Goal: Task Accomplishment & Management: Complete application form

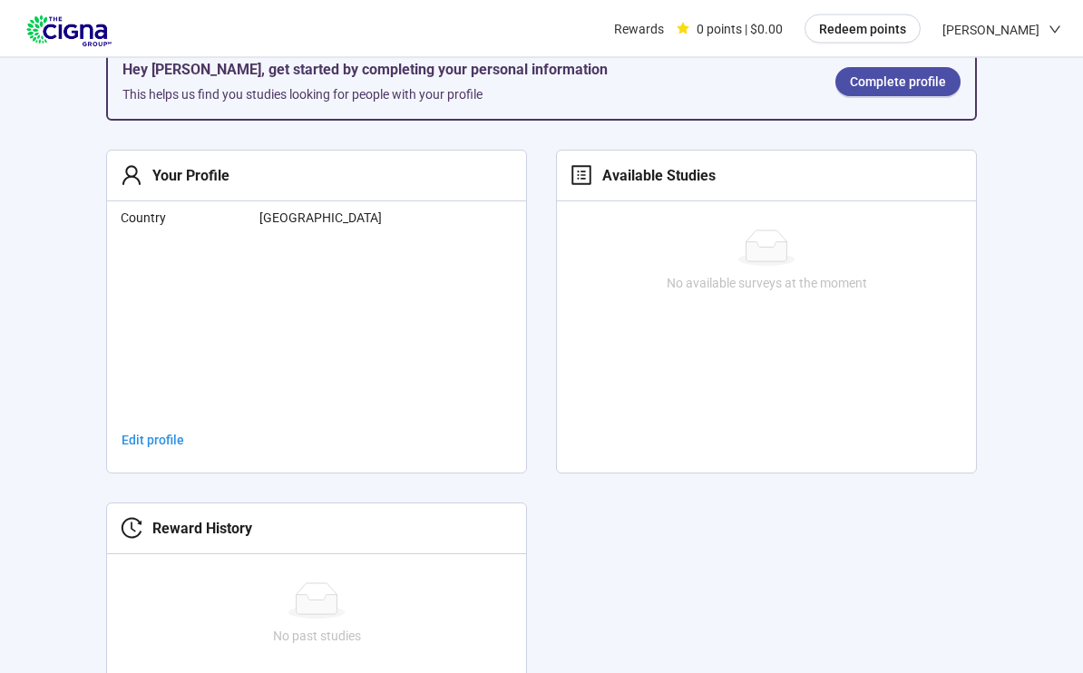
scroll to position [324, 0]
click at [153, 449] on span "Edit profile" at bounding box center [153, 440] width 63 height 20
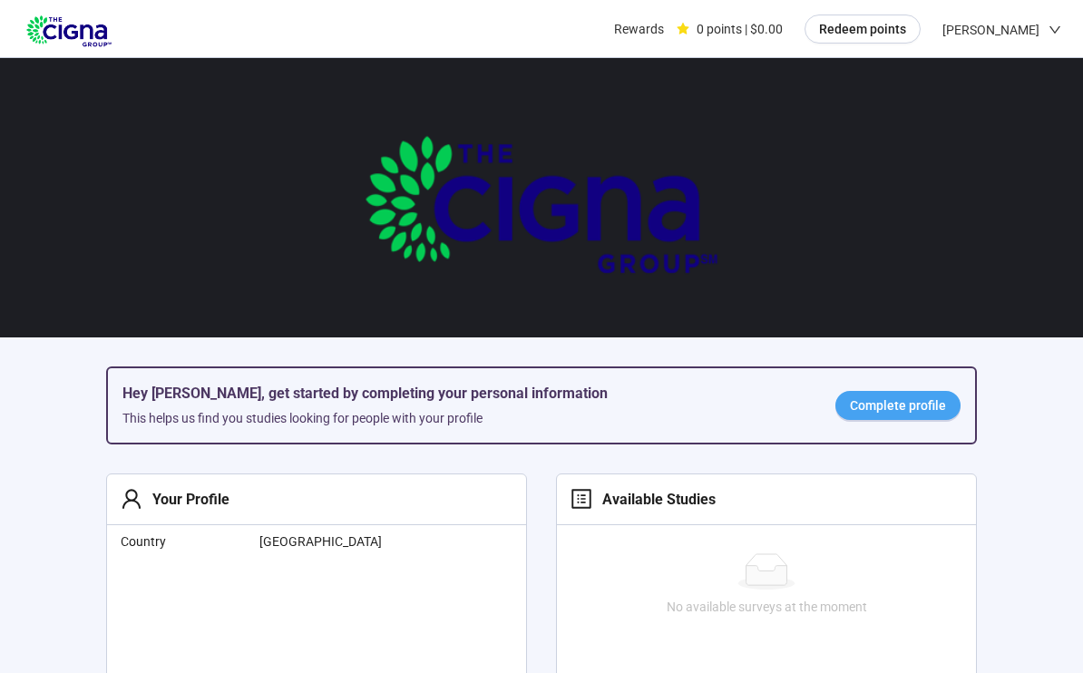
click at [927, 408] on span "Complete profile" at bounding box center [898, 406] width 96 height 20
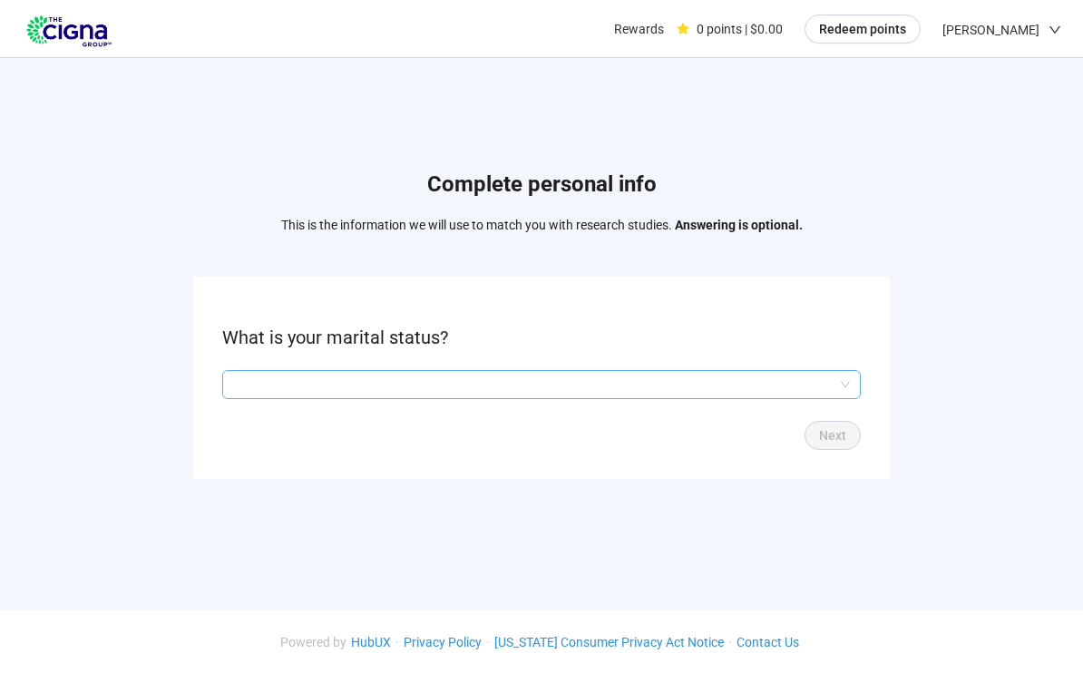
click at [802, 389] on input "search" at bounding box center [541, 384] width 617 height 27
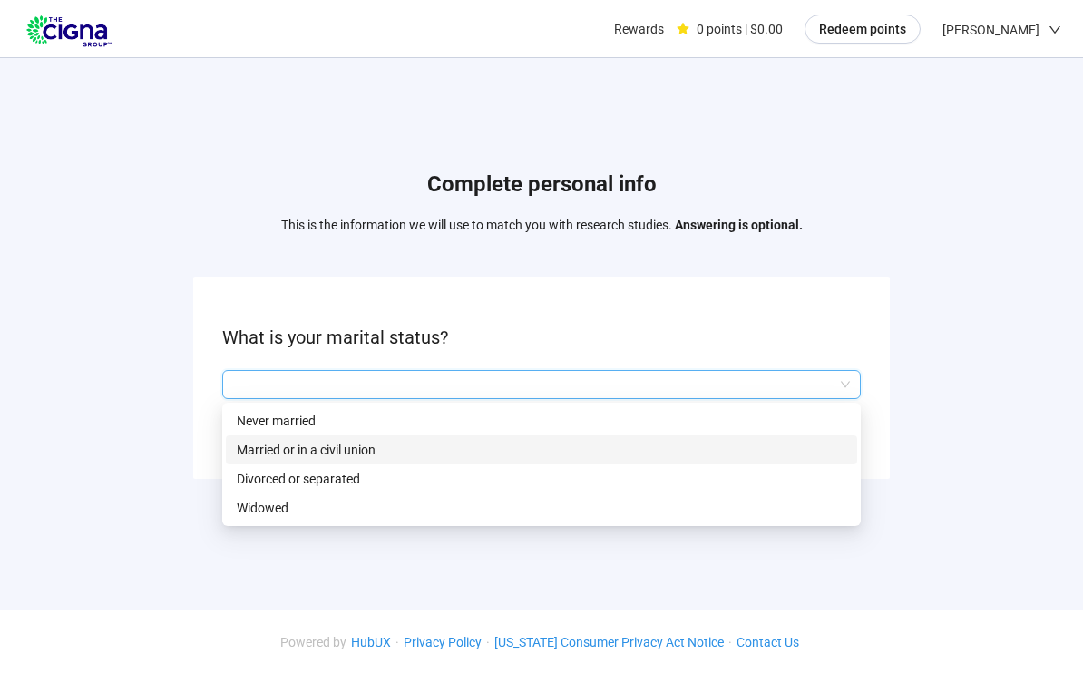
click at [357, 454] on p "Married or in a civil union" at bounding box center [542, 450] width 610 height 20
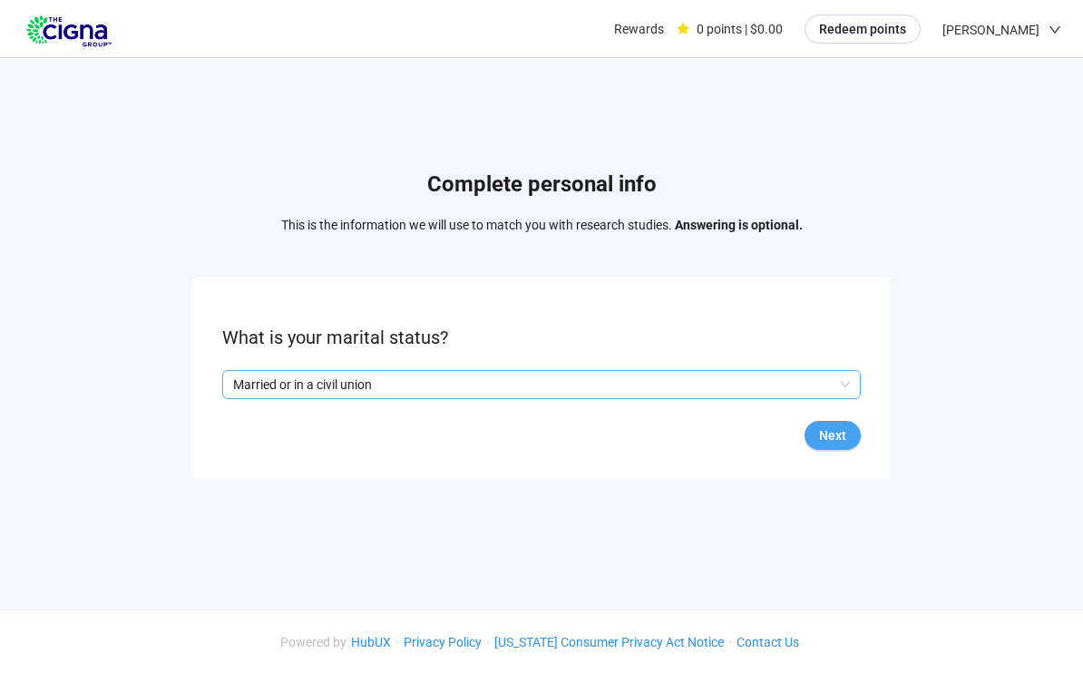
click at [843, 445] on button "Next" at bounding box center [833, 435] width 56 height 29
click at [848, 395] on input "search" at bounding box center [541, 384] width 617 height 27
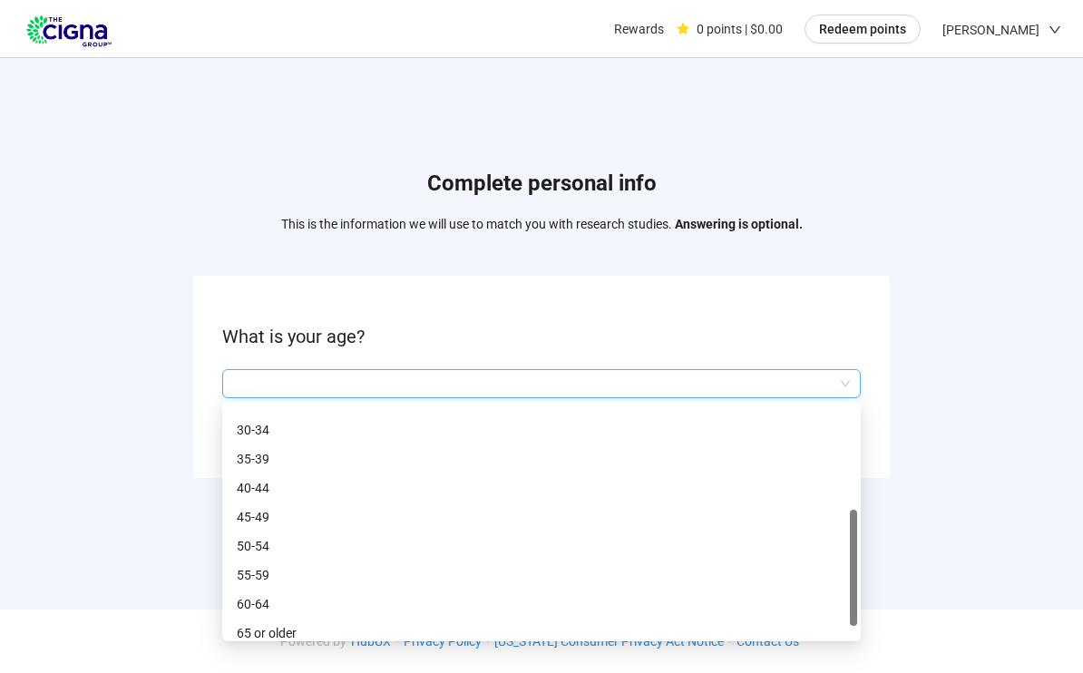
scroll to position [78, 0]
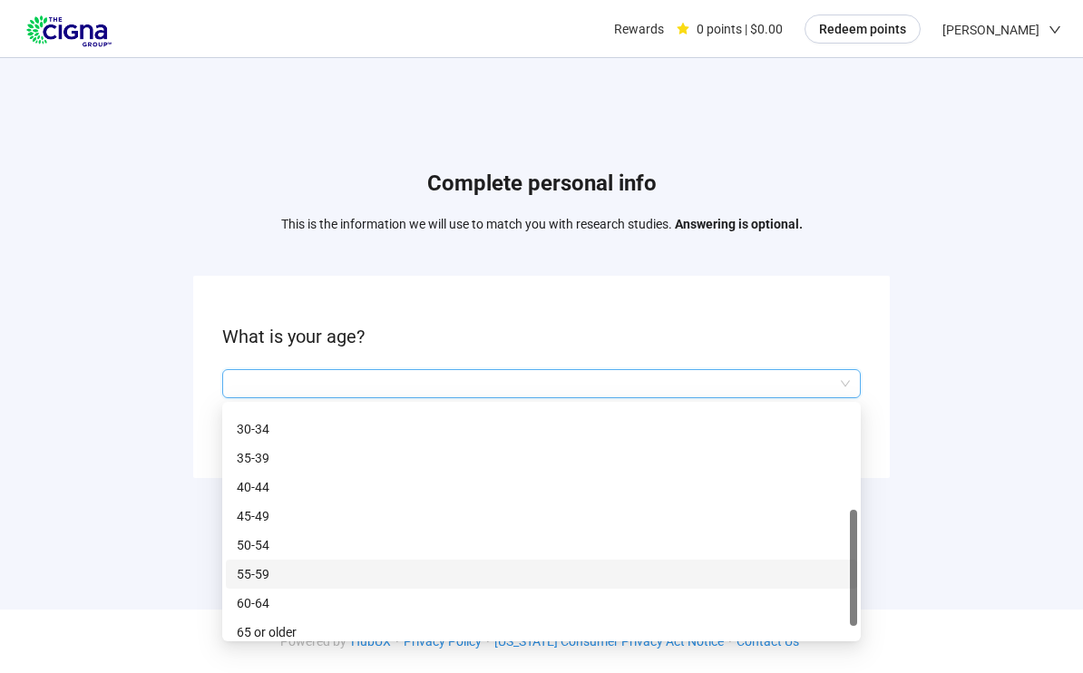
click at [257, 577] on p "55-59" at bounding box center [542, 574] width 610 height 20
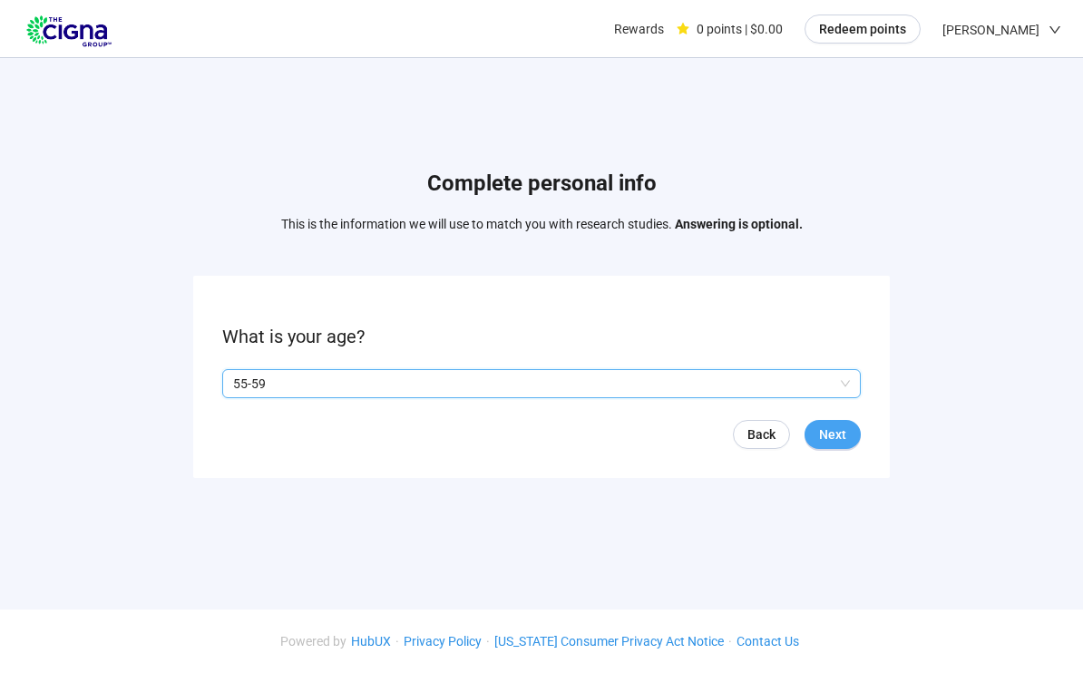
click at [848, 439] on button "Next" at bounding box center [833, 434] width 56 height 29
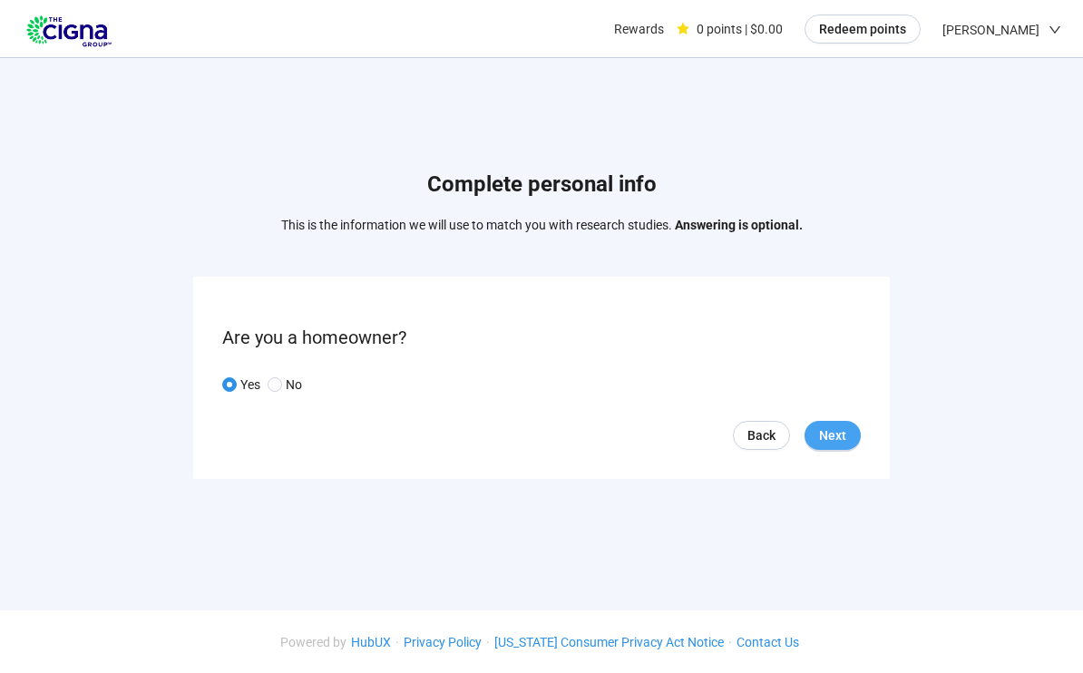
click at [850, 441] on button "Next" at bounding box center [833, 435] width 56 height 29
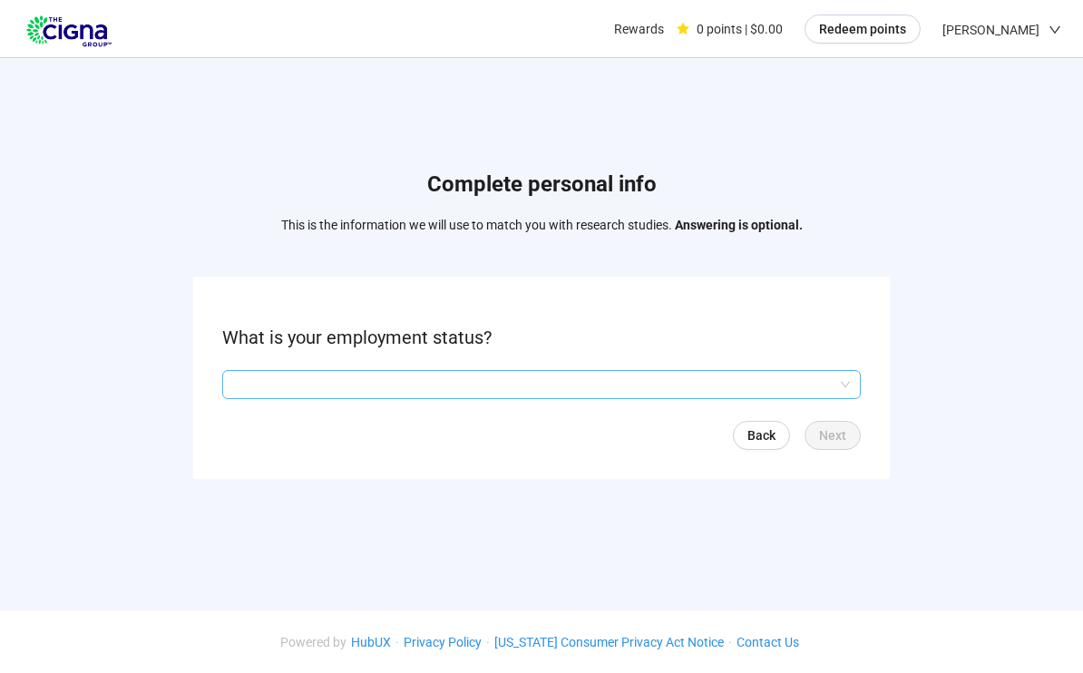
click at [847, 390] on input "search" at bounding box center [541, 384] width 617 height 27
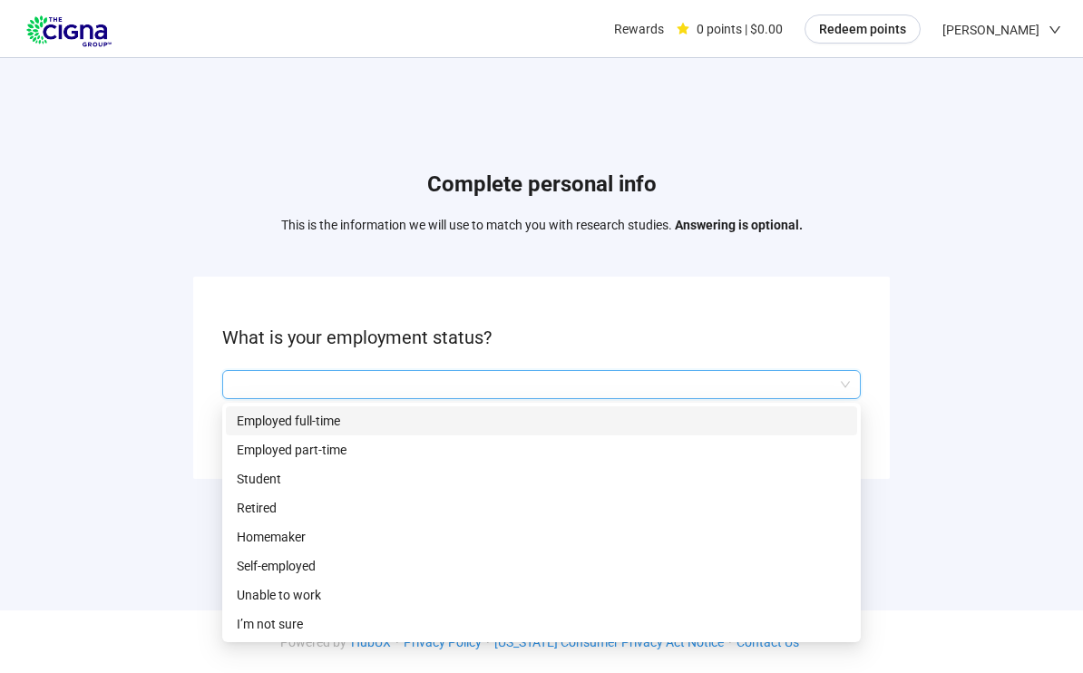
click at [344, 428] on p "Employed full-time" at bounding box center [542, 421] width 610 height 20
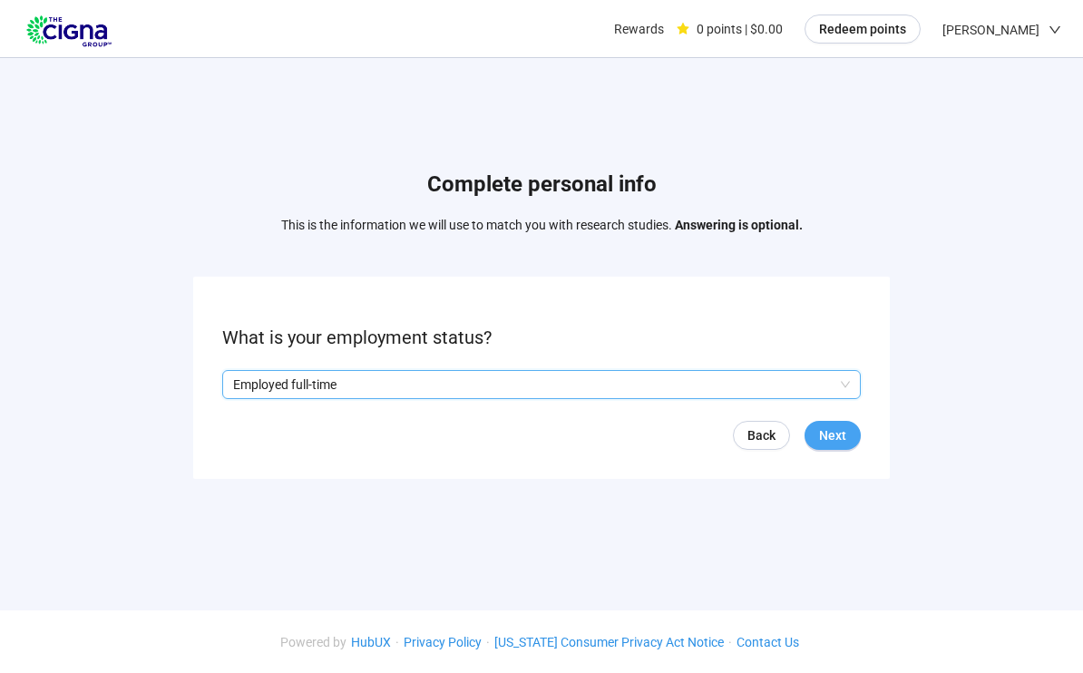
click at [855, 444] on button "Next" at bounding box center [833, 435] width 56 height 29
click at [848, 390] on input "search" at bounding box center [541, 384] width 617 height 27
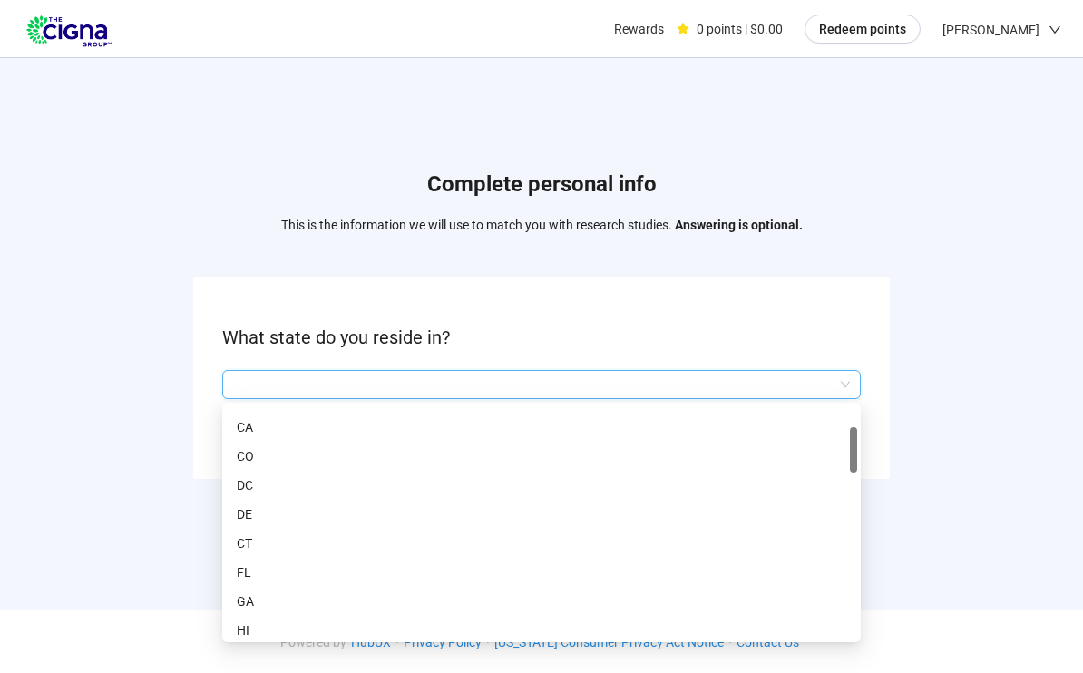
scroll to position [111, 0]
click at [250, 572] on p "FL" at bounding box center [542, 572] width 610 height 20
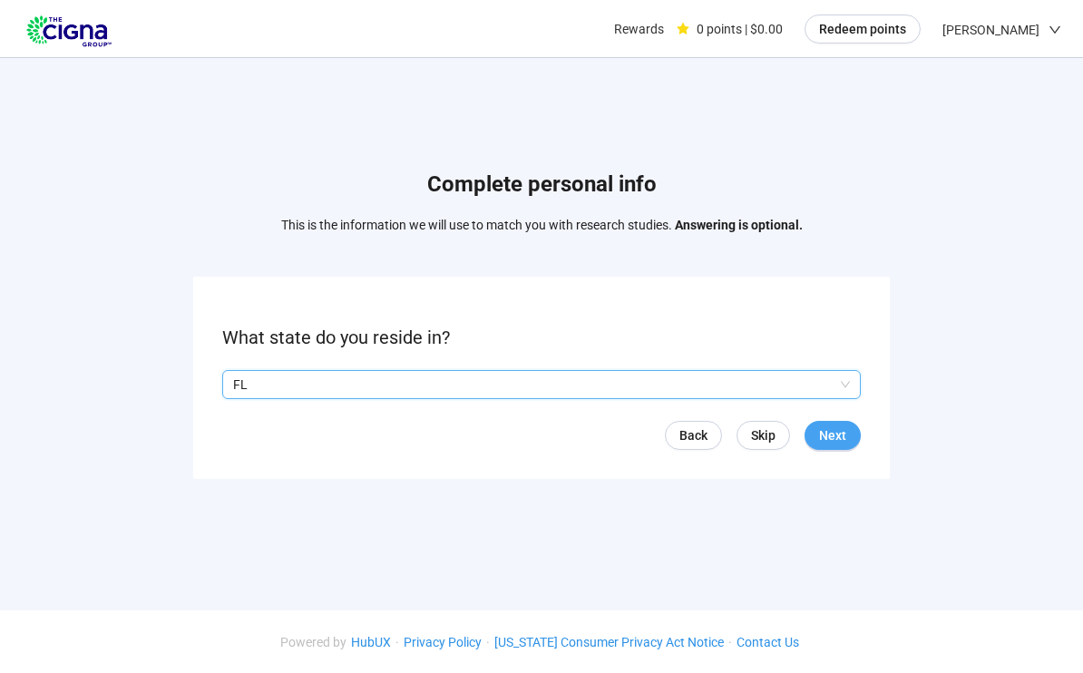
click at [847, 439] on button "Next" at bounding box center [833, 435] width 56 height 29
click at [848, 381] on input "search" at bounding box center [541, 384] width 617 height 27
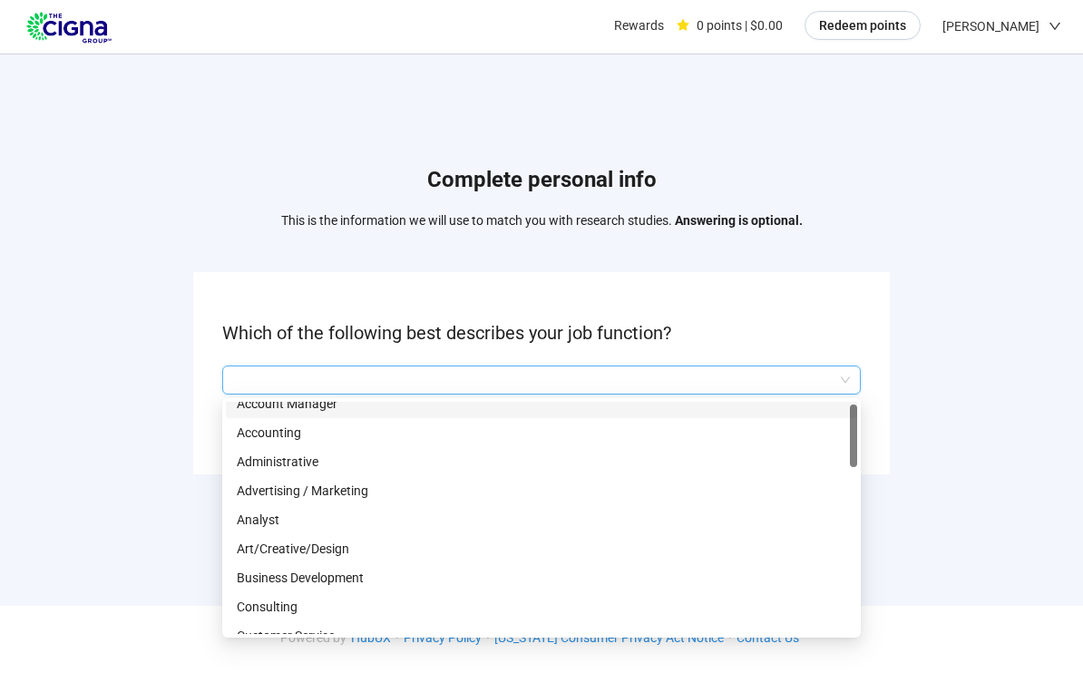
scroll to position [13, 0]
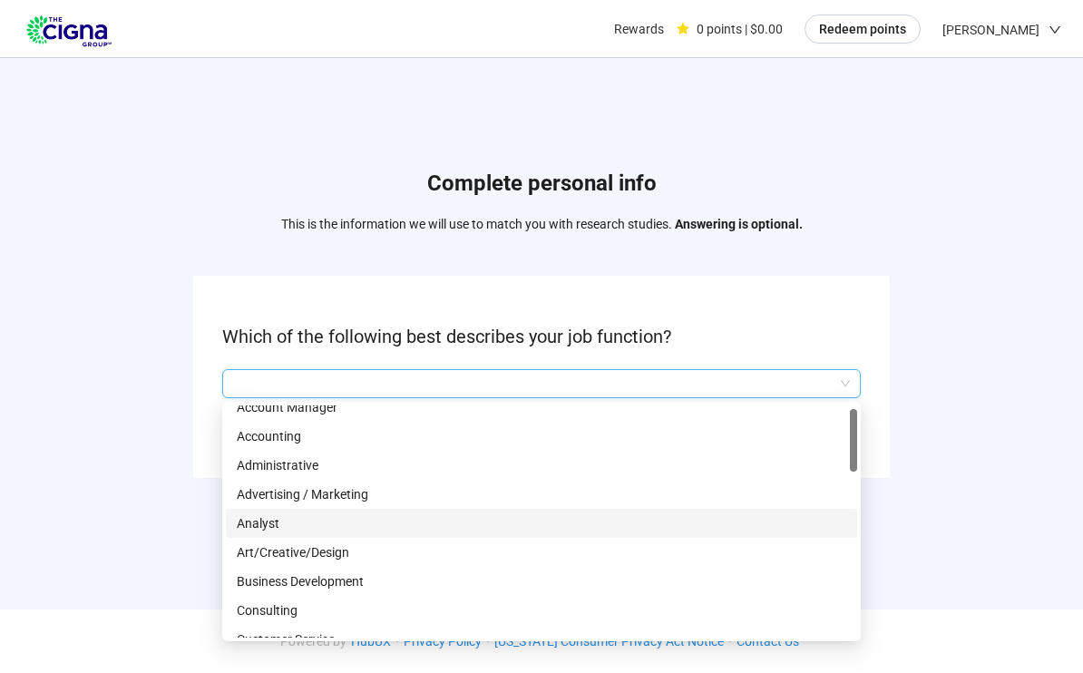
click at [278, 522] on p "Analyst" at bounding box center [542, 524] width 610 height 20
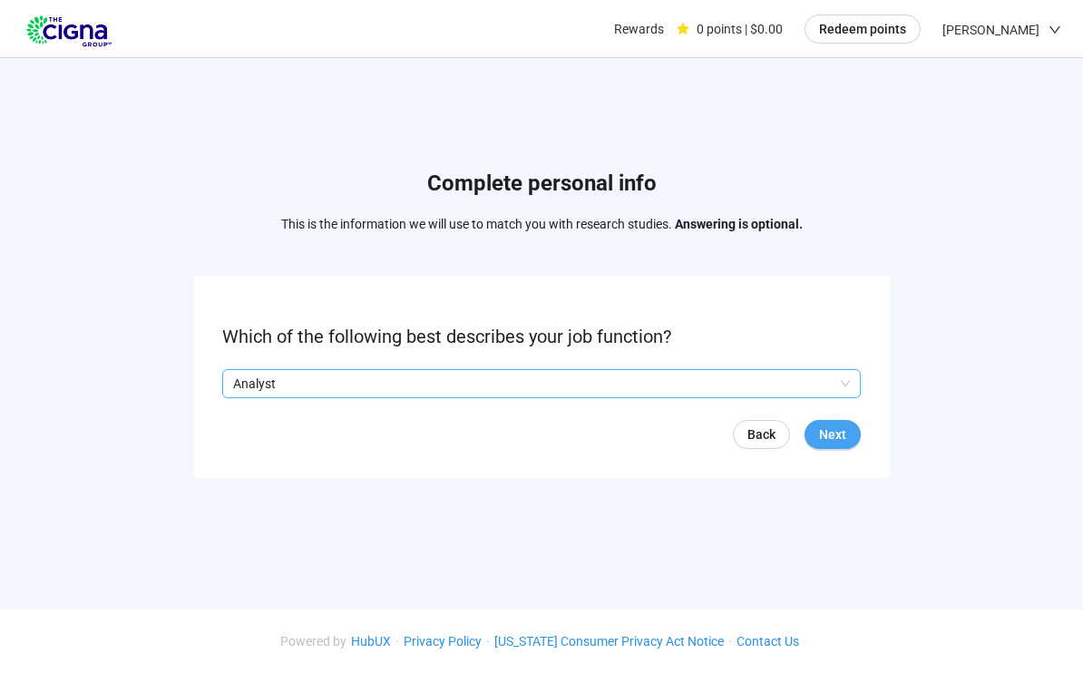
click at [847, 438] on button "Next" at bounding box center [833, 434] width 56 height 29
click at [847, 386] on input "search" at bounding box center [541, 384] width 617 height 27
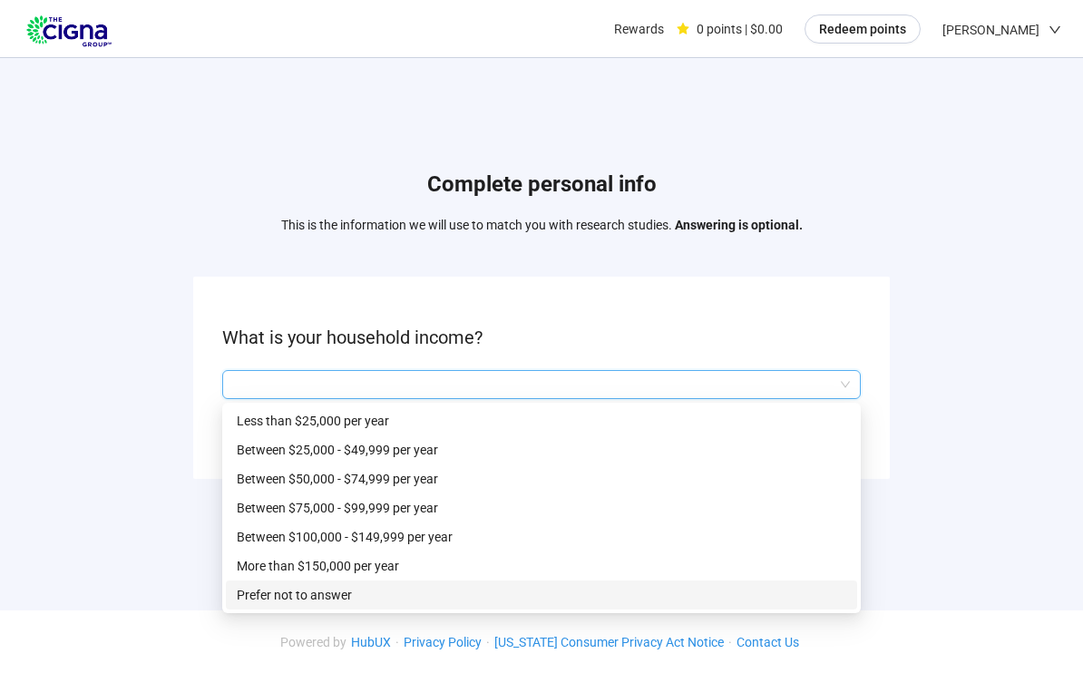
click at [347, 585] on p "Prefer not to answer" at bounding box center [542, 595] width 610 height 20
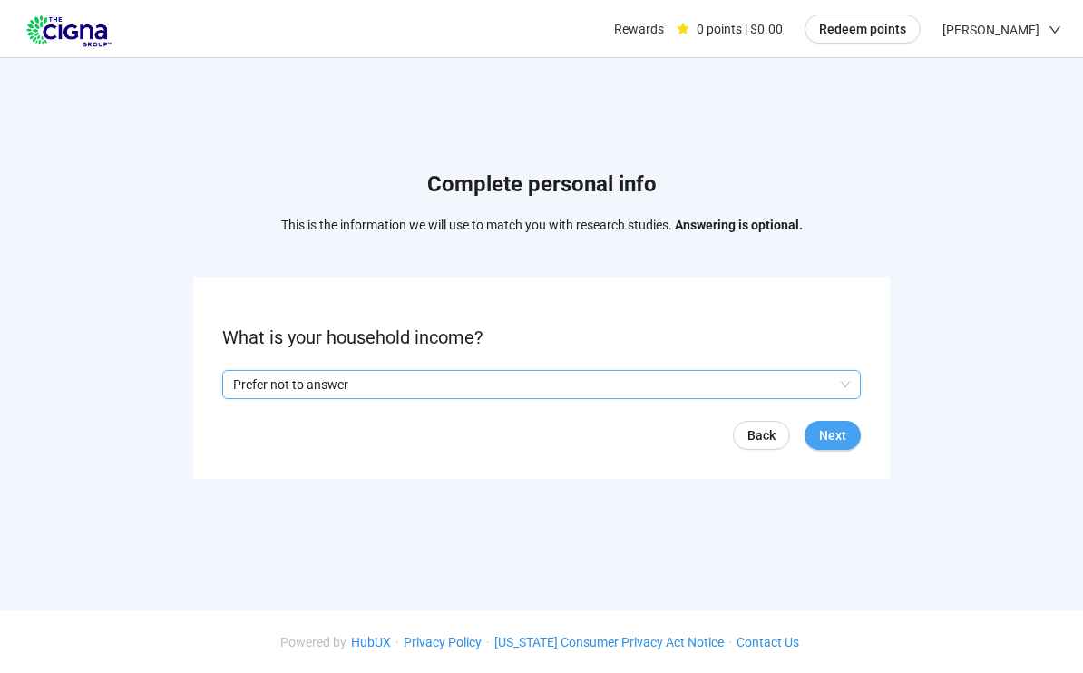
click at [847, 446] on button "Next" at bounding box center [833, 435] width 56 height 29
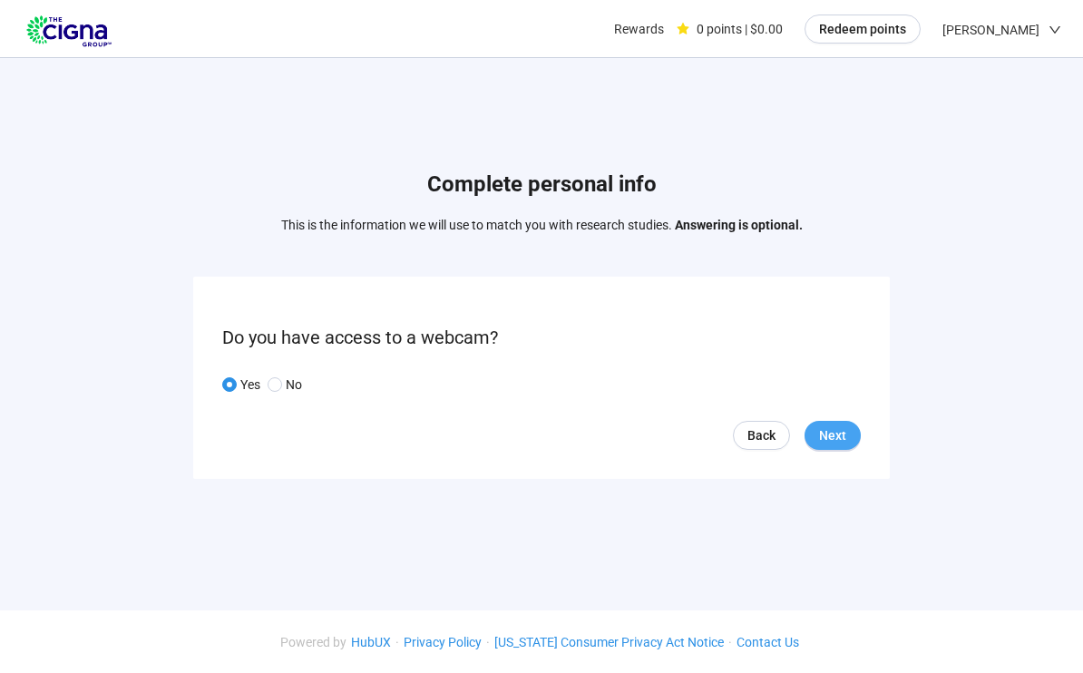
click at [844, 438] on span "Next" at bounding box center [832, 436] width 27 height 20
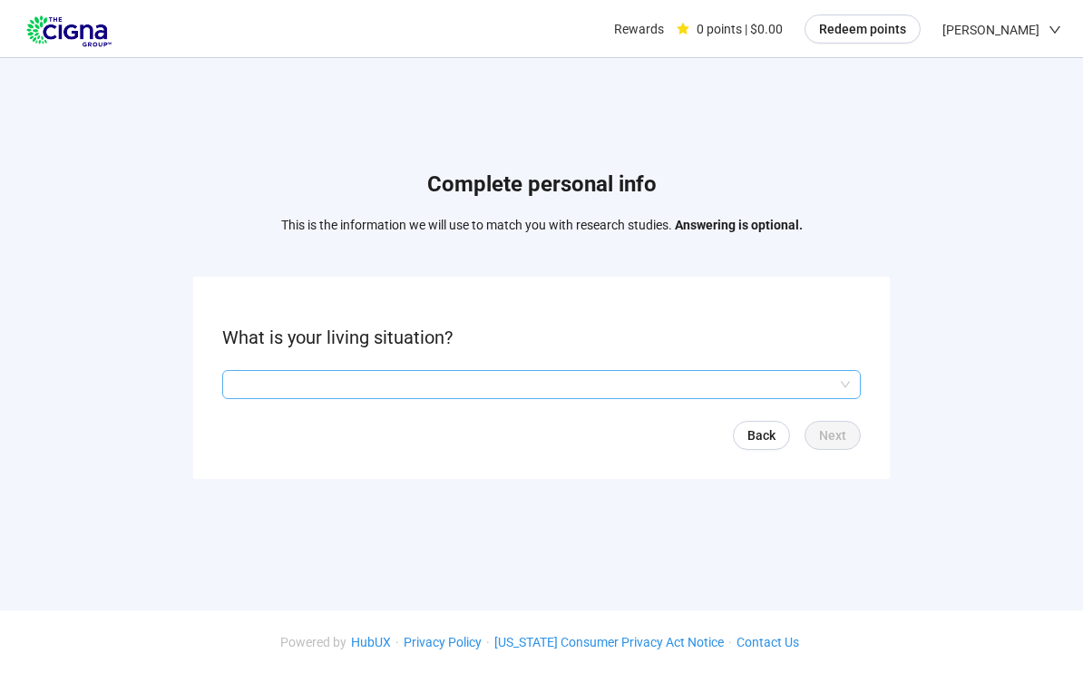
click at [849, 382] on input "search" at bounding box center [541, 384] width 617 height 27
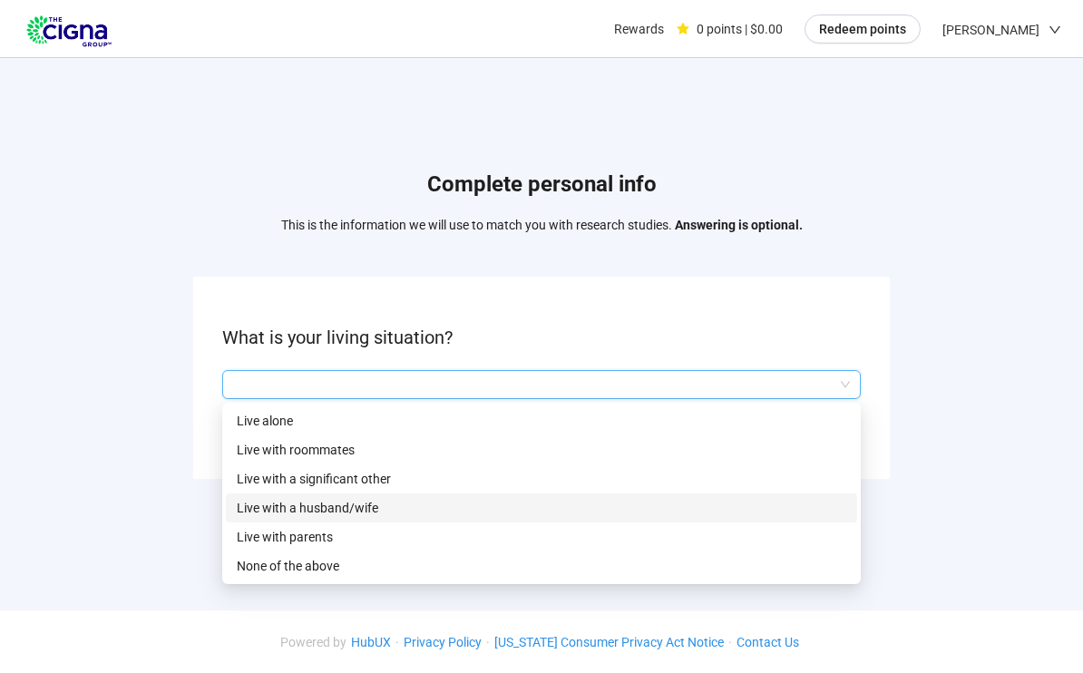
click at [352, 514] on p "Live with a husband/wife" at bounding box center [542, 508] width 610 height 20
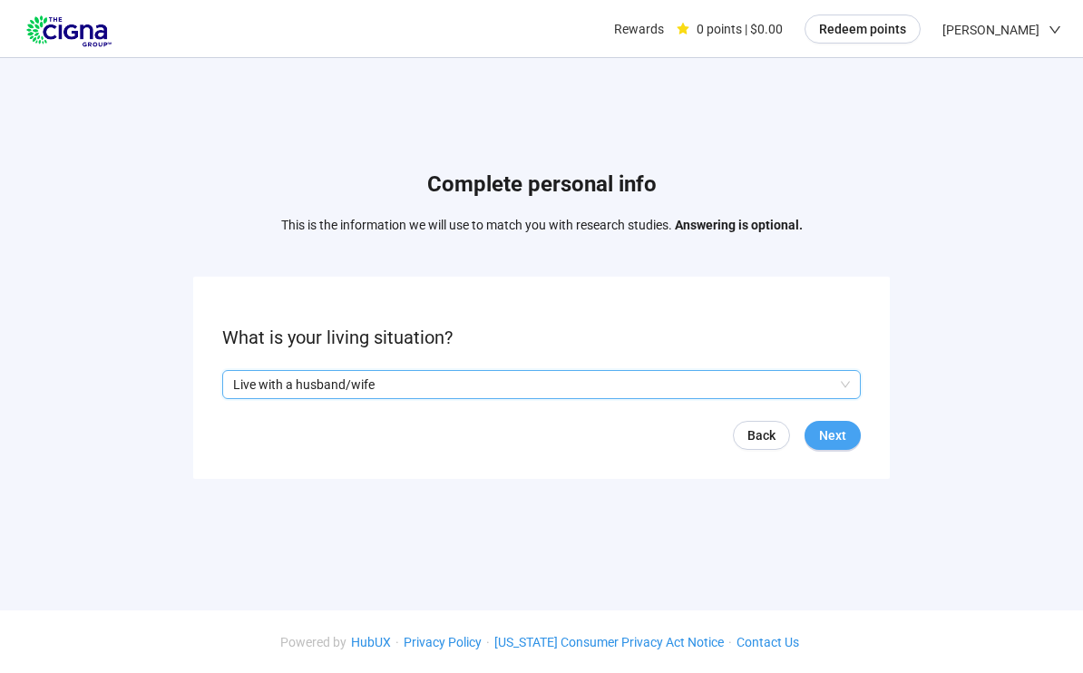
click at [849, 441] on button "Next" at bounding box center [833, 435] width 56 height 29
click at [848, 391] on input "search" at bounding box center [541, 384] width 617 height 27
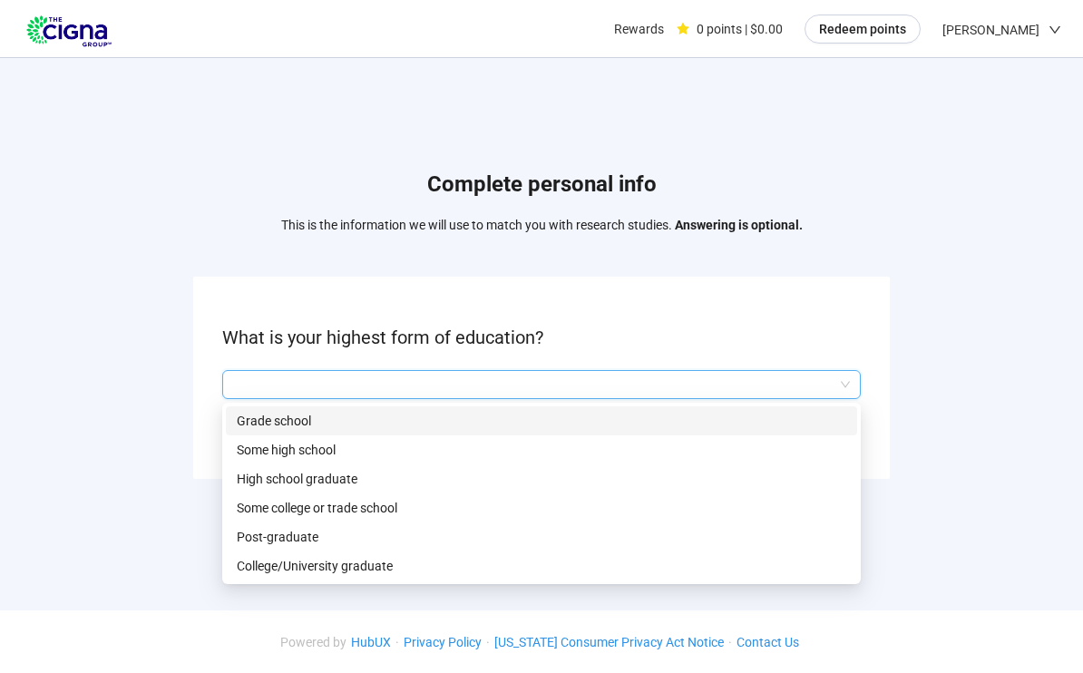
click at [436, 567] on p "College/University graduate" at bounding box center [542, 566] width 610 height 20
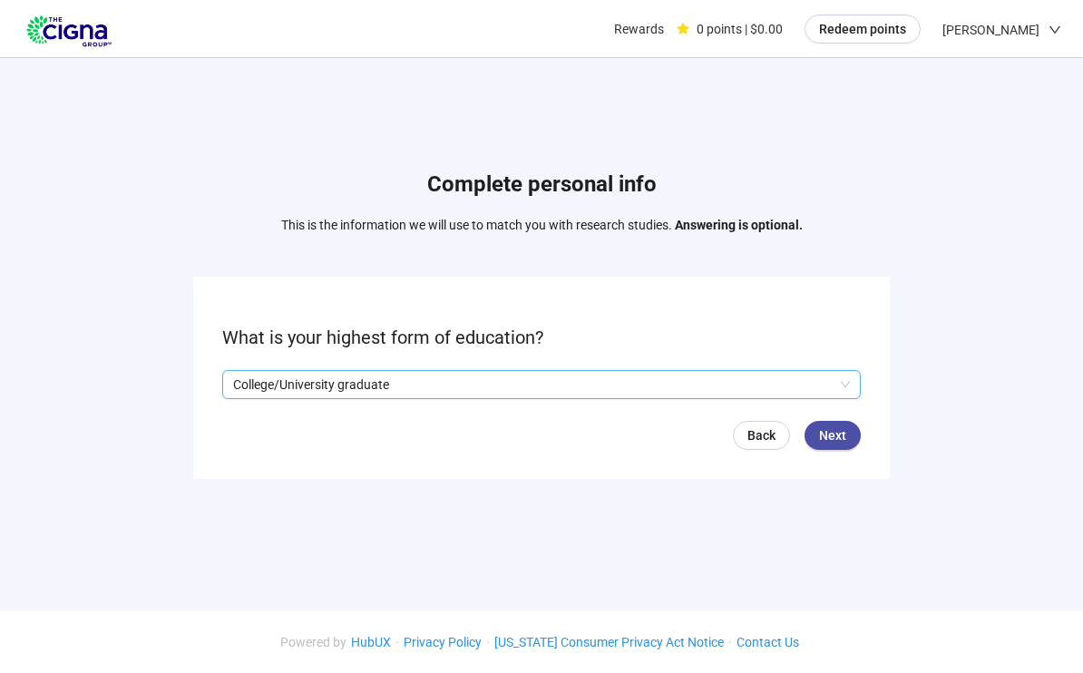
click at [846, 388] on span "College/University graduate" at bounding box center [541, 384] width 617 height 27
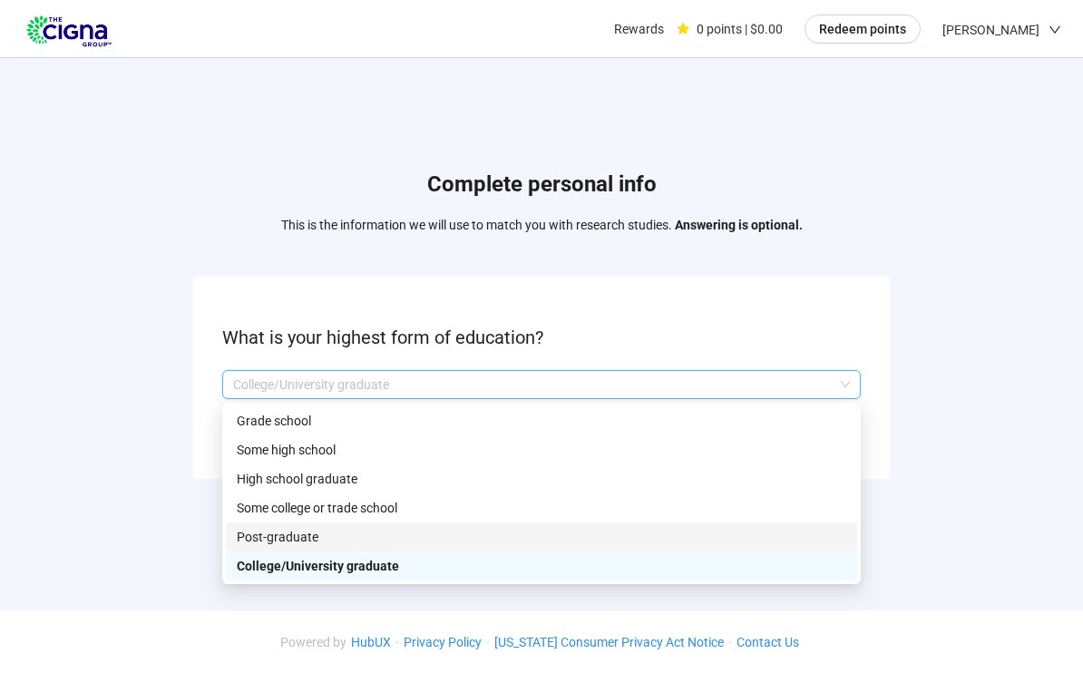
click at [264, 529] on p "Post-graduate" at bounding box center [542, 537] width 610 height 20
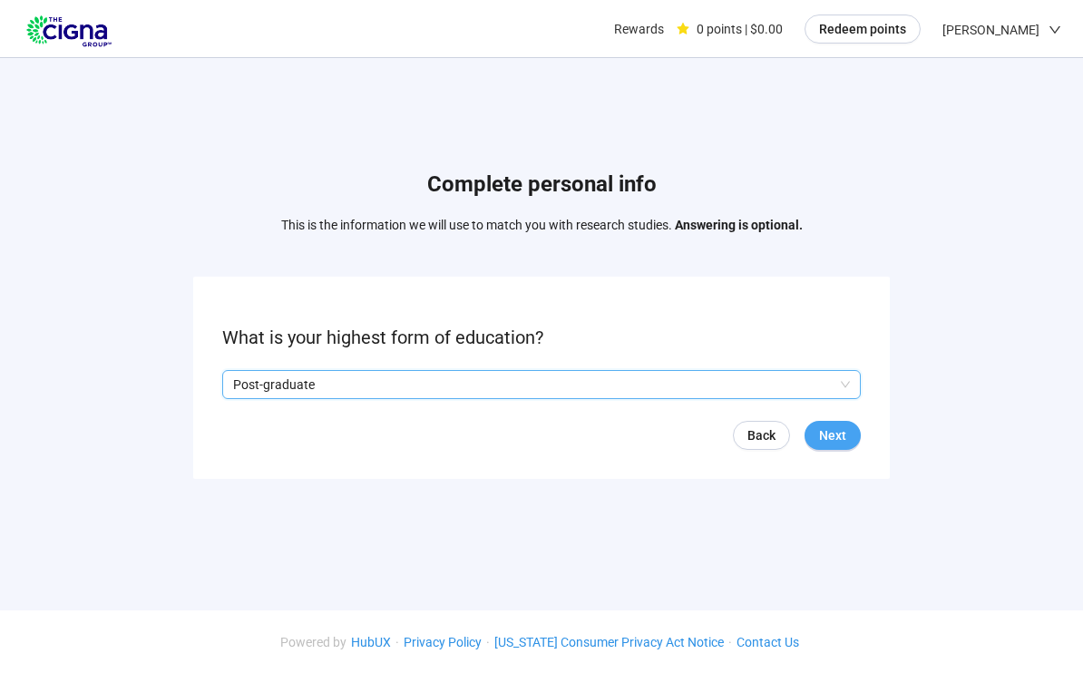
click at [845, 440] on span "Next" at bounding box center [832, 436] width 27 height 20
click at [849, 389] on input "search" at bounding box center [541, 384] width 617 height 27
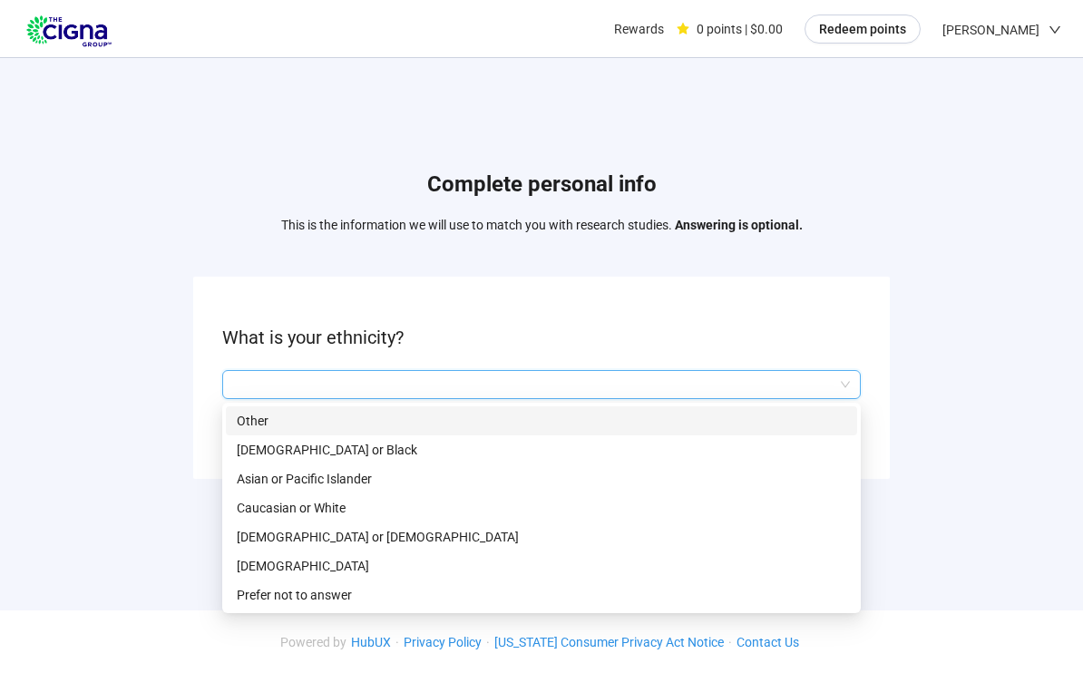
click at [313, 536] on p "[DEMOGRAPHIC_DATA] or [DEMOGRAPHIC_DATA]" at bounding box center [542, 537] width 610 height 20
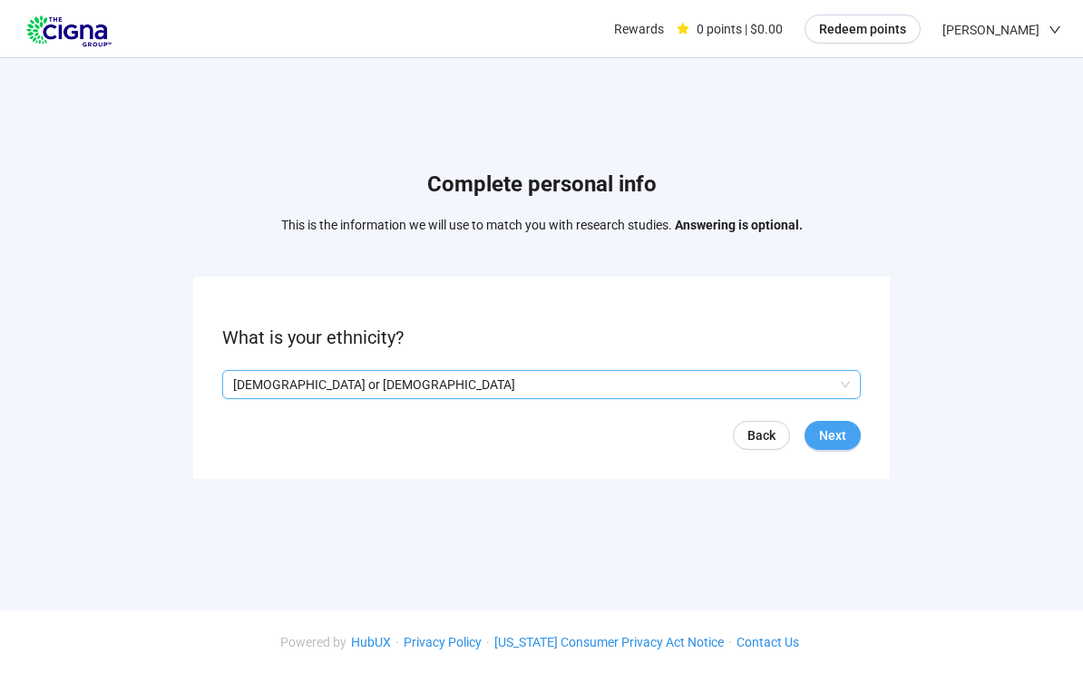
click at [847, 445] on button "Next" at bounding box center [833, 435] width 56 height 29
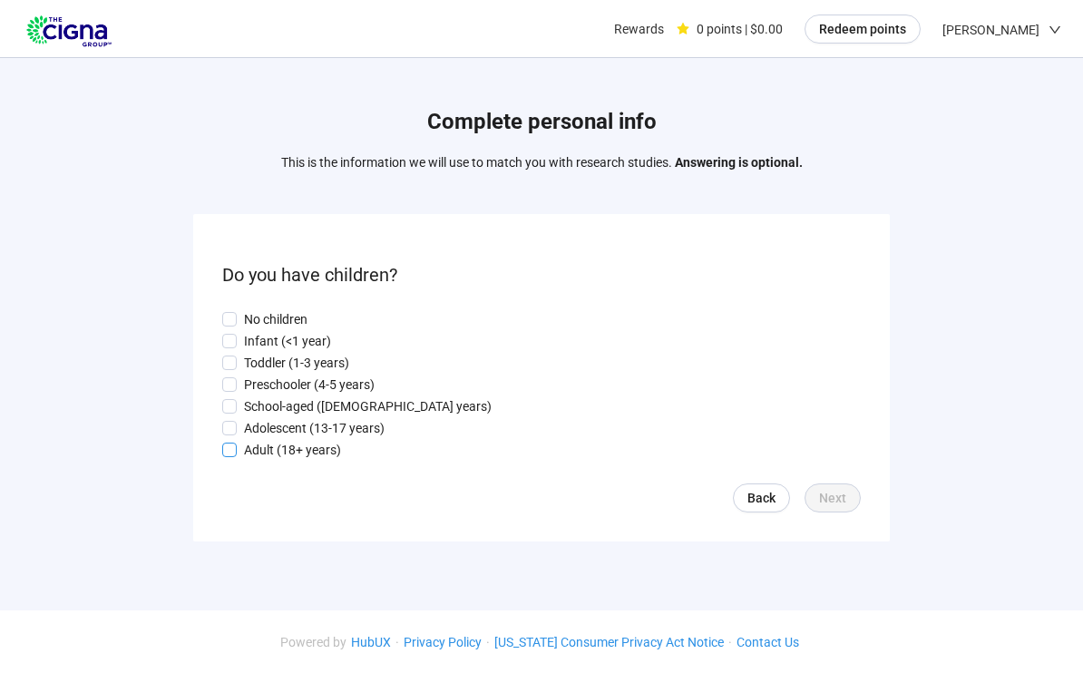
click at [246, 460] on p "Adult (18+ years)" at bounding box center [292, 450] width 97 height 20
click at [853, 513] on button "Next" at bounding box center [833, 498] width 56 height 29
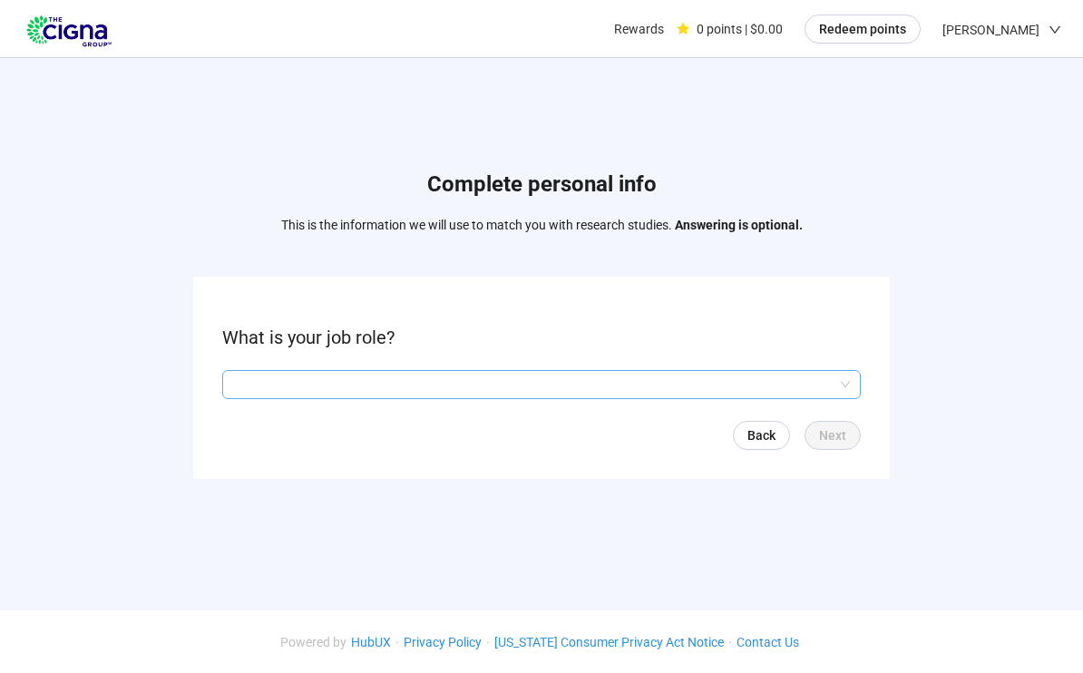
click at [849, 391] on input "search" at bounding box center [541, 384] width 617 height 27
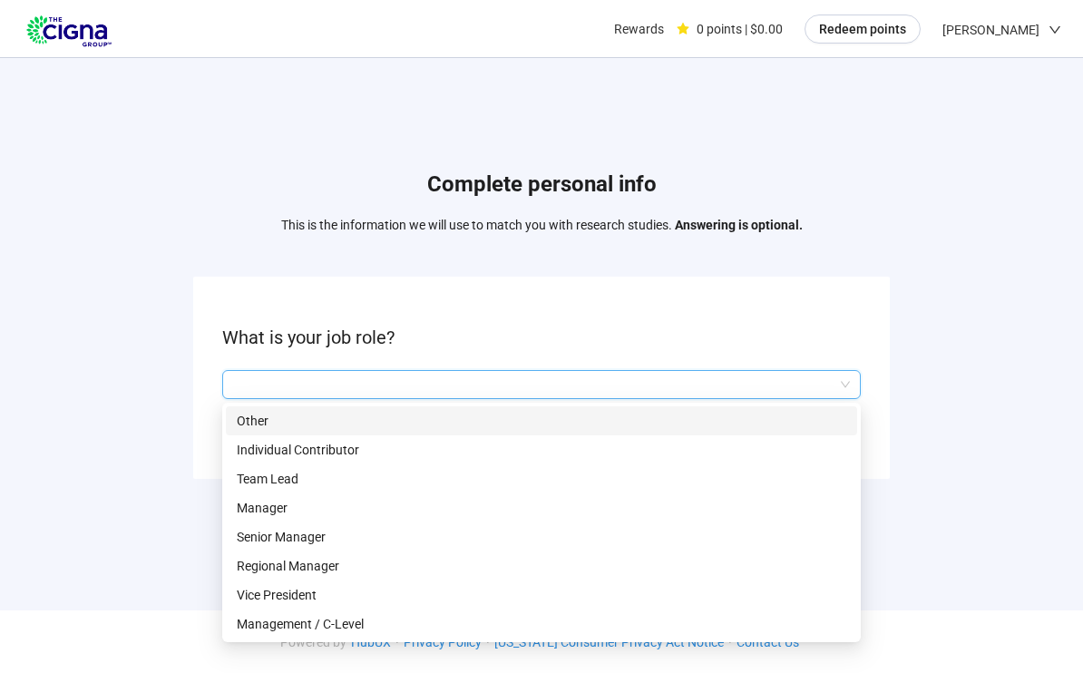
click at [331, 455] on p "Individual Contributor" at bounding box center [542, 450] width 610 height 20
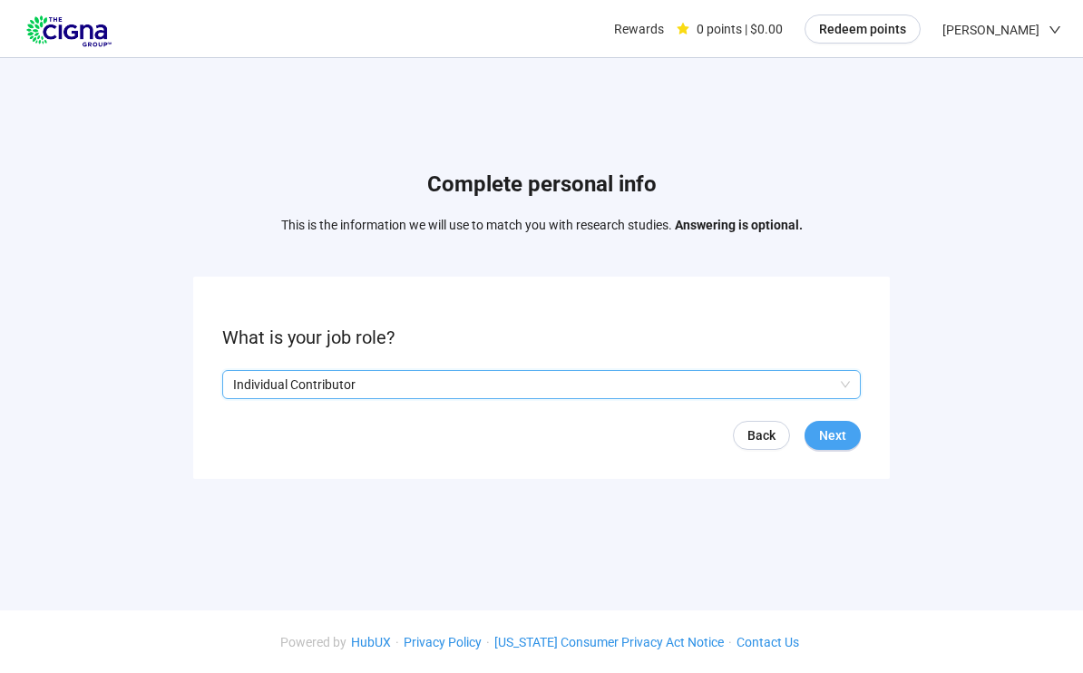
click at [848, 442] on button "Next" at bounding box center [833, 435] width 56 height 29
click at [847, 378] on input "search" at bounding box center [541, 384] width 617 height 27
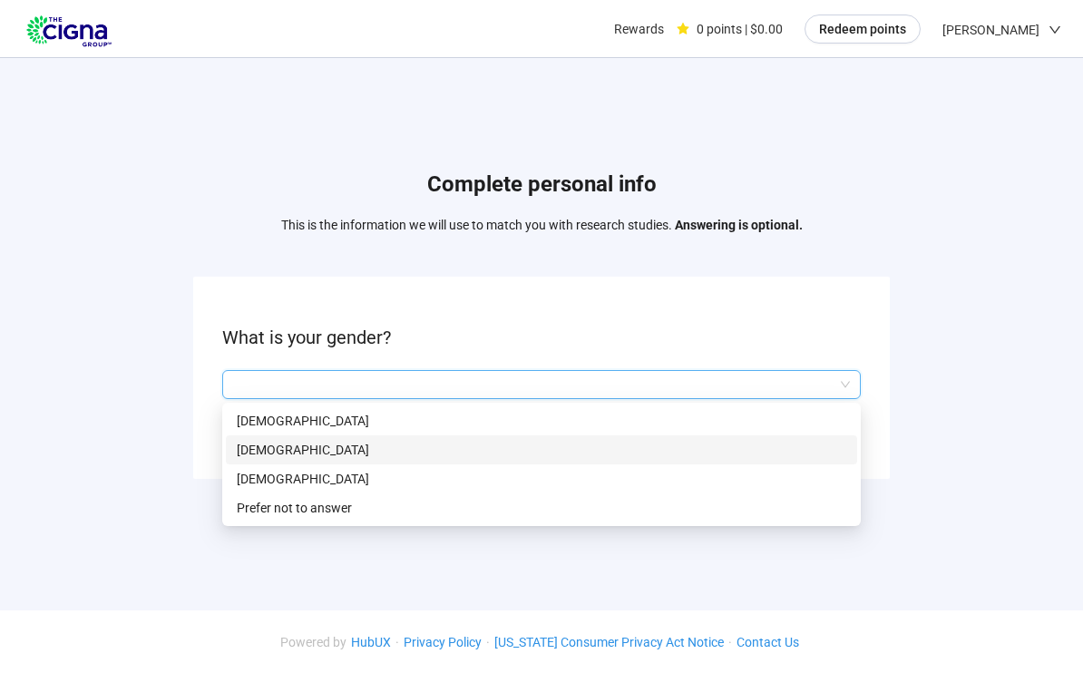
click at [292, 454] on p "[DEMOGRAPHIC_DATA]" at bounding box center [542, 450] width 610 height 20
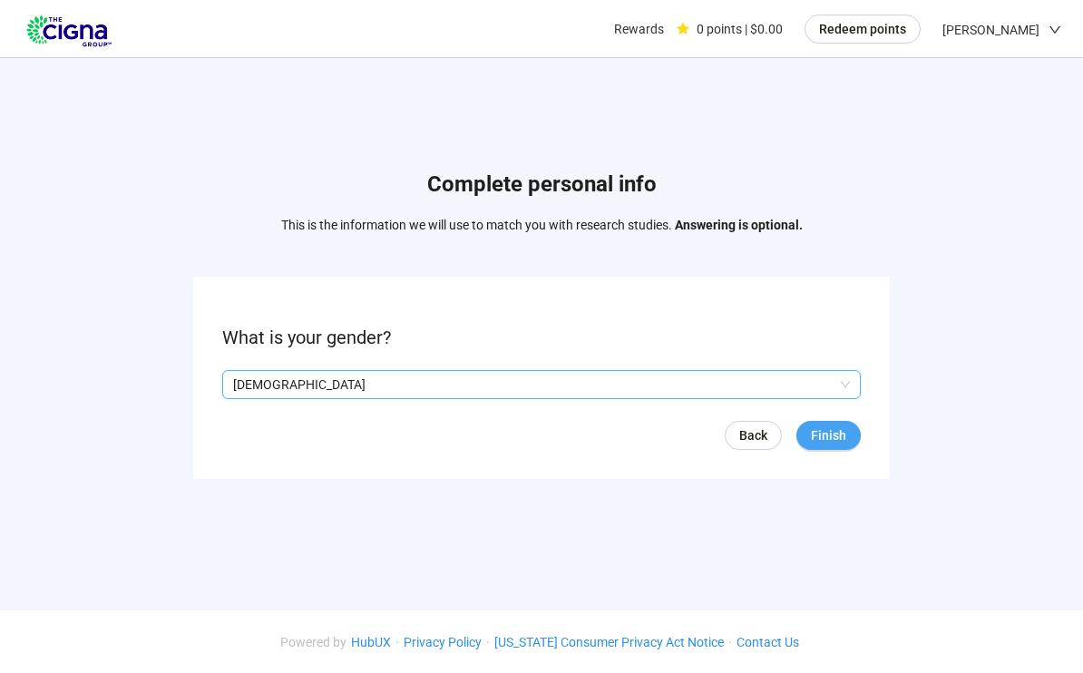
click at [836, 442] on span "Finish" at bounding box center [828, 436] width 35 height 20
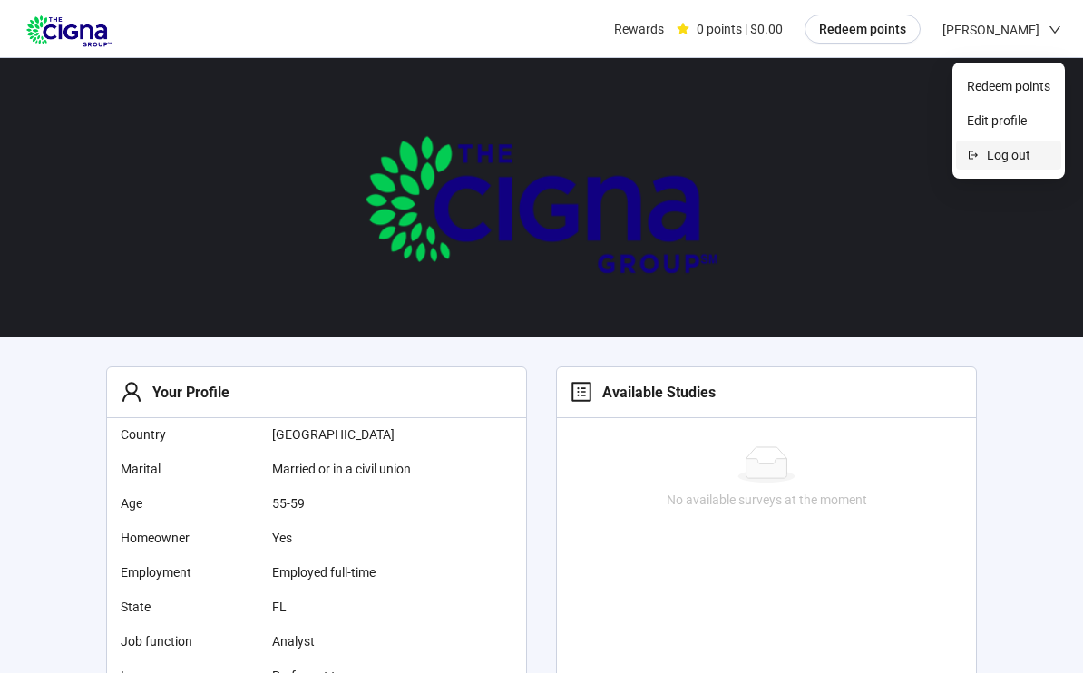
click at [1018, 164] on span "Log out" at bounding box center [1019, 155] width 64 height 20
